Goal: Information Seeking & Learning: Compare options

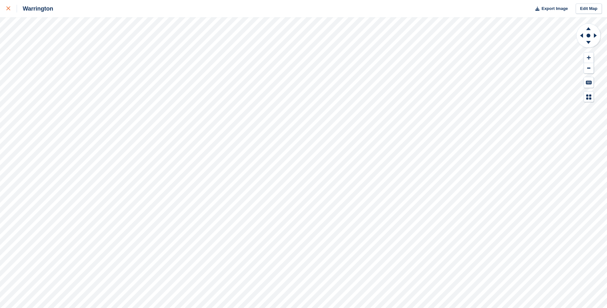
click at [7, 7] on icon at bounding box center [8, 8] width 4 height 4
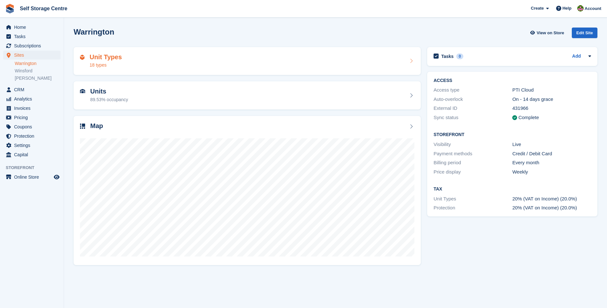
click at [97, 60] on h2 "Unit Types" at bounding box center [106, 56] width 32 height 7
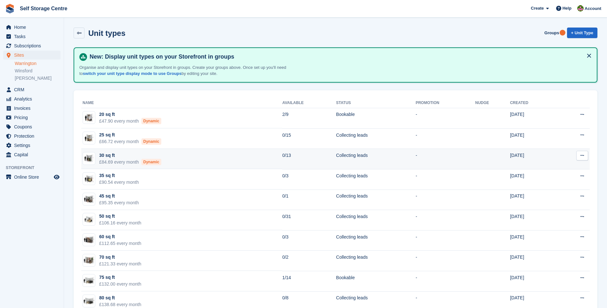
scroll to position [64, 0]
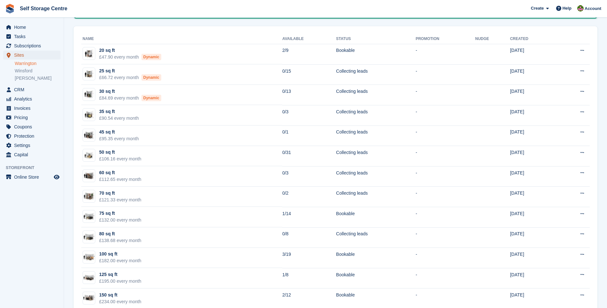
click at [16, 53] on span "Sites" at bounding box center [33, 55] width 38 height 9
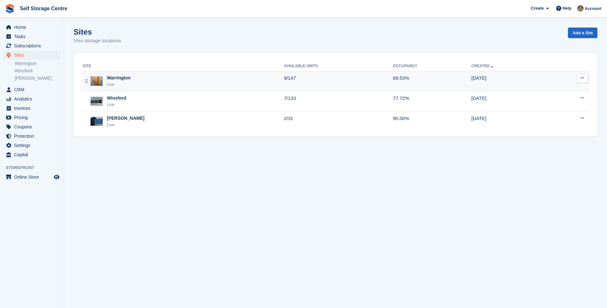
click at [132, 79] on div "Warrington Live" at bounding box center [183, 81] width 201 height 13
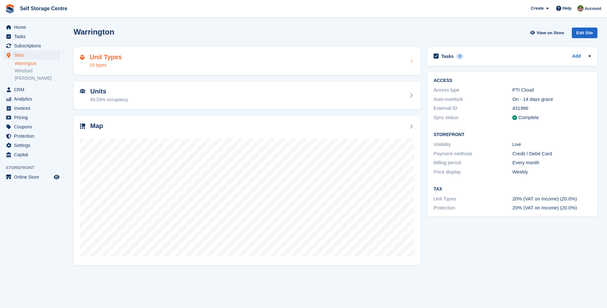
click at [105, 57] on h2 "Unit Types" at bounding box center [106, 56] width 32 height 7
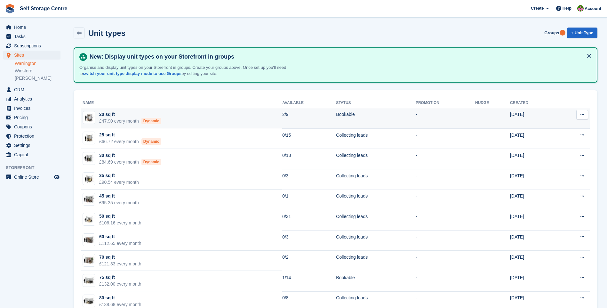
click at [111, 116] on div "20 sq ft" at bounding box center [130, 114] width 62 height 7
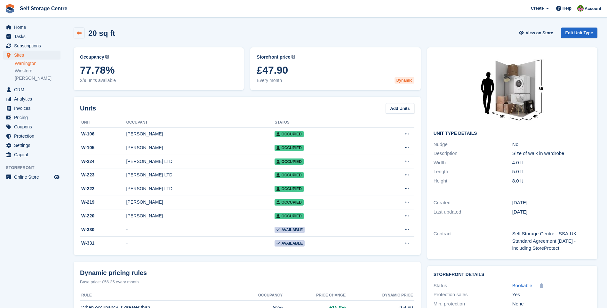
click at [81, 31] on icon at bounding box center [79, 33] width 5 height 5
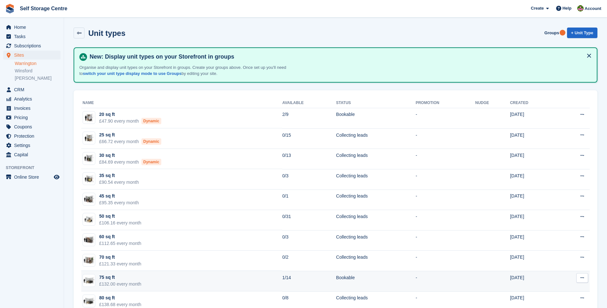
click at [129, 279] on div "75 sq ft" at bounding box center [120, 277] width 42 height 7
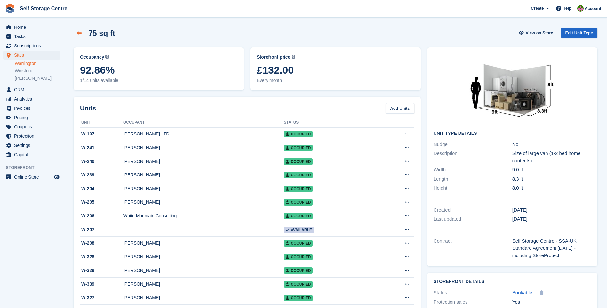
click at [77, 30] on link at bounding box center [79, 33] width 11 height 11
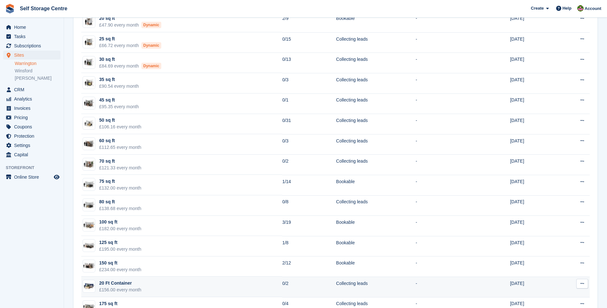
scroll to position [128, 0]
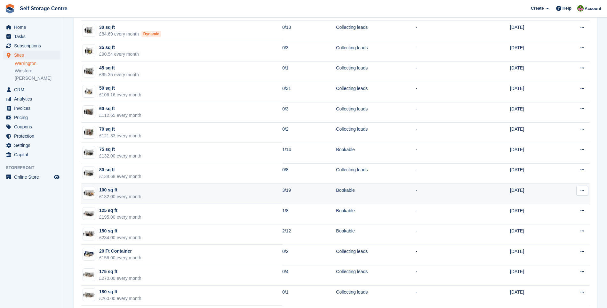
click at [116, 192] on div "100 sq ft" at bounding box center [120, 189] width 42 height 7
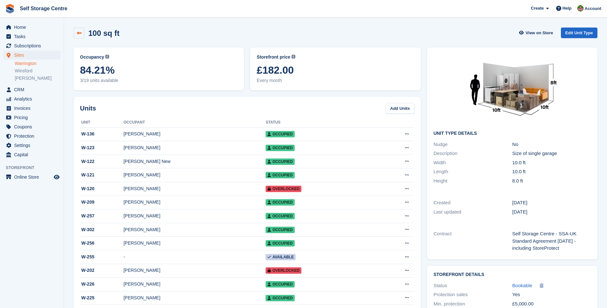
click at [79, 30] on link at bounding box center [79, 33] width 11 height 11
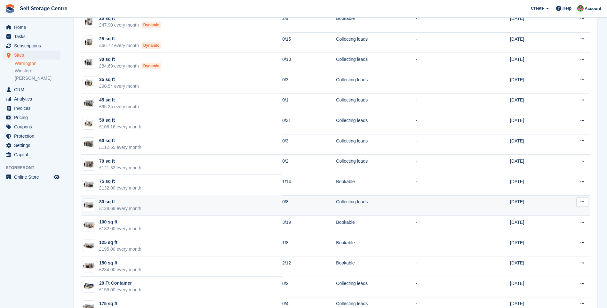
scroll to position [181, 0]
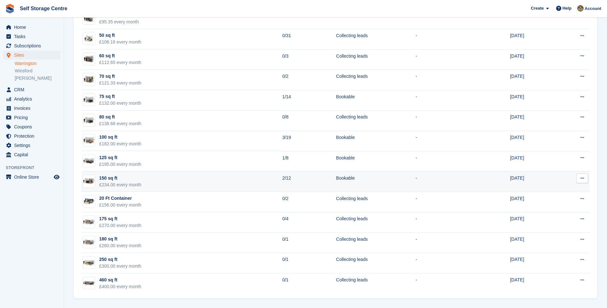
click at [113, 181] on div "150 sq ft" at bounding box center [120, 178] width 42 height 7
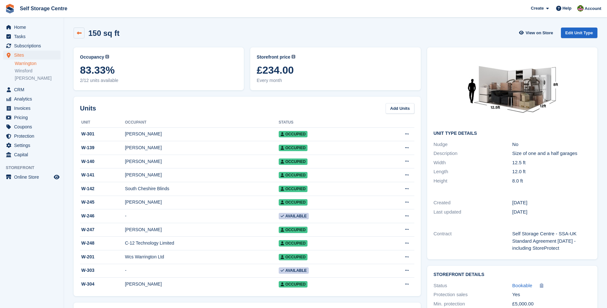
click at [78, 32] on icon at bounding box center [79, 33] width 5 height 5
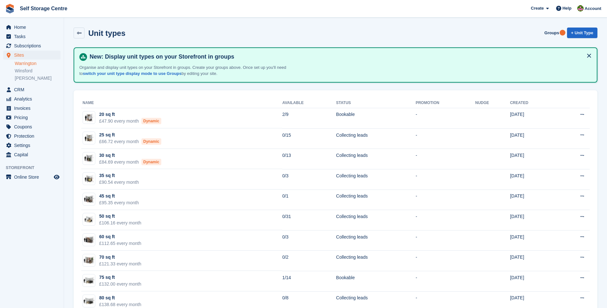
click at [27, 64] on link "Warrington" at bounding box center [38, 63] width 46 height 6
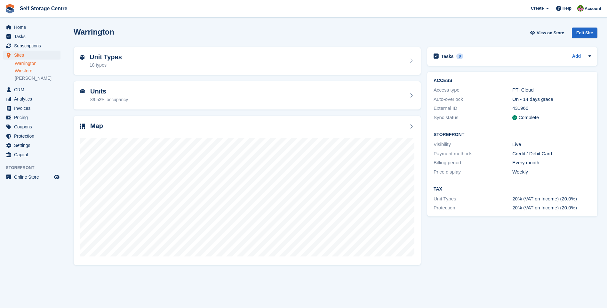
click at [25, 69] on link "Winsford" at bounding box center [38, 71] width 46 height 6
click at [21, 77] on link "[PERSON_NAME]" at bounding box center [38, 78] width 46 height 6
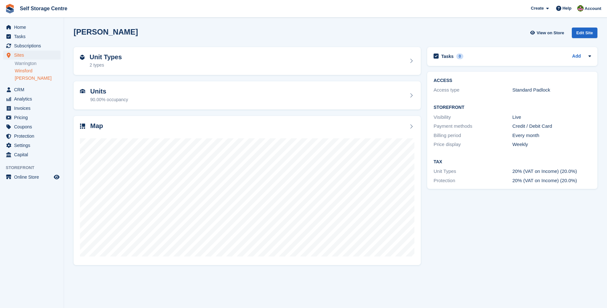
click at [21, 71] on link "Winsford" at bounding box center [38, 71] width 46 height 6
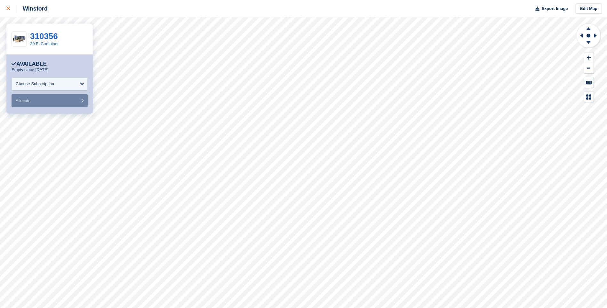
click at [8, 9] on icon at bounding box center [8, 8] width 4 height 4
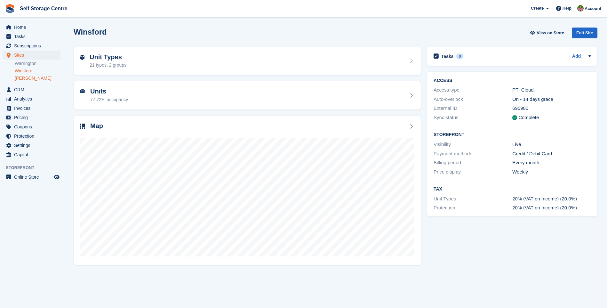
click at [23, 77] on link "[PERSON_NAME]" at bounding box center [38, 78] width 46 height 6
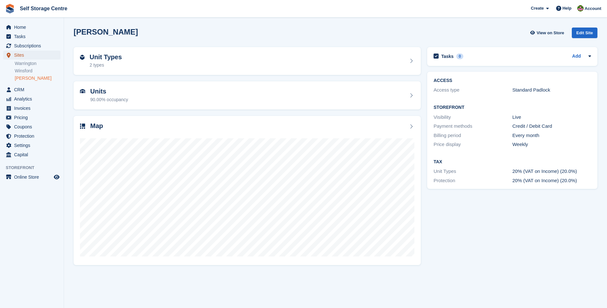
click at [20, 55] on span "Sites" at bounding box center [33, 55] width 38 height 9
